Goal: Book appointment/travel/reservation

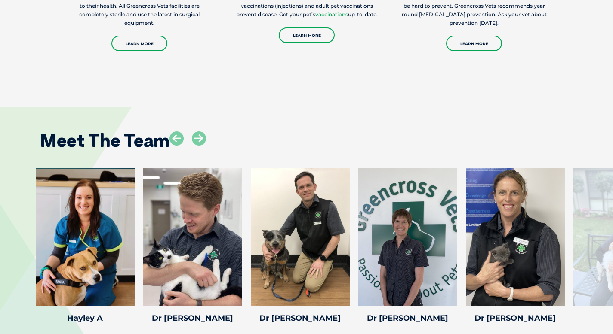
scroll to position [1224, 0]
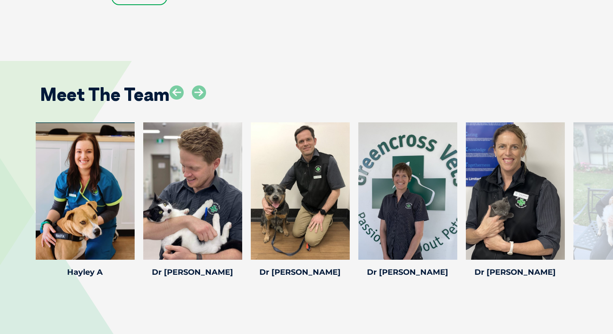
click at [599, 174] on div at bounding box center [622, 192] width 99 height 138
click at [184, 193] on div at bounding box center [192, 192] width 99 height 138
click at [238, 240] on icon at bounding box center [237, 254] width 28 height 28
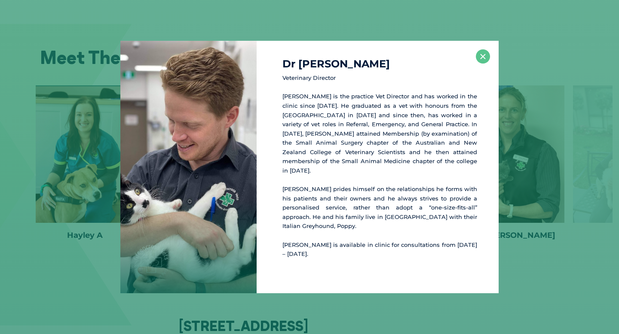
scroll to position [1264, 0]
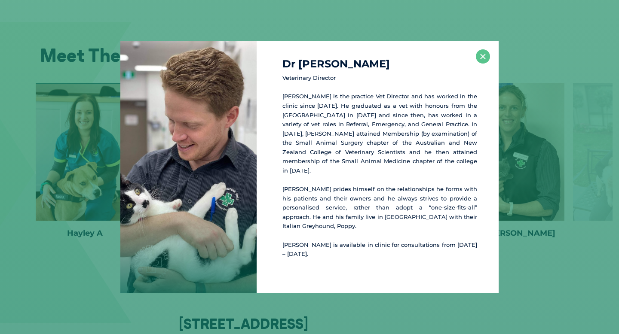
click at [518, 205] on div "Dr [PERSON_NAME] Veterinary Director [PERSON_NAME] is the practice Vet Director…" at bounding box center [309, 167] width 612 height 253
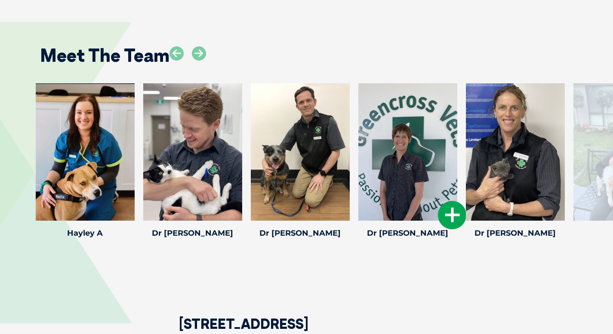
click at [446, 201] on icon at bounding box center [452, 215] width 28 height 28
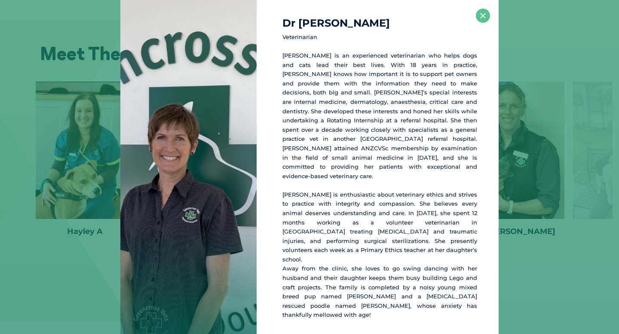
scroll to position [1266, 0]
